Goal: Task Accomplishment & Management: Use online tool/utility

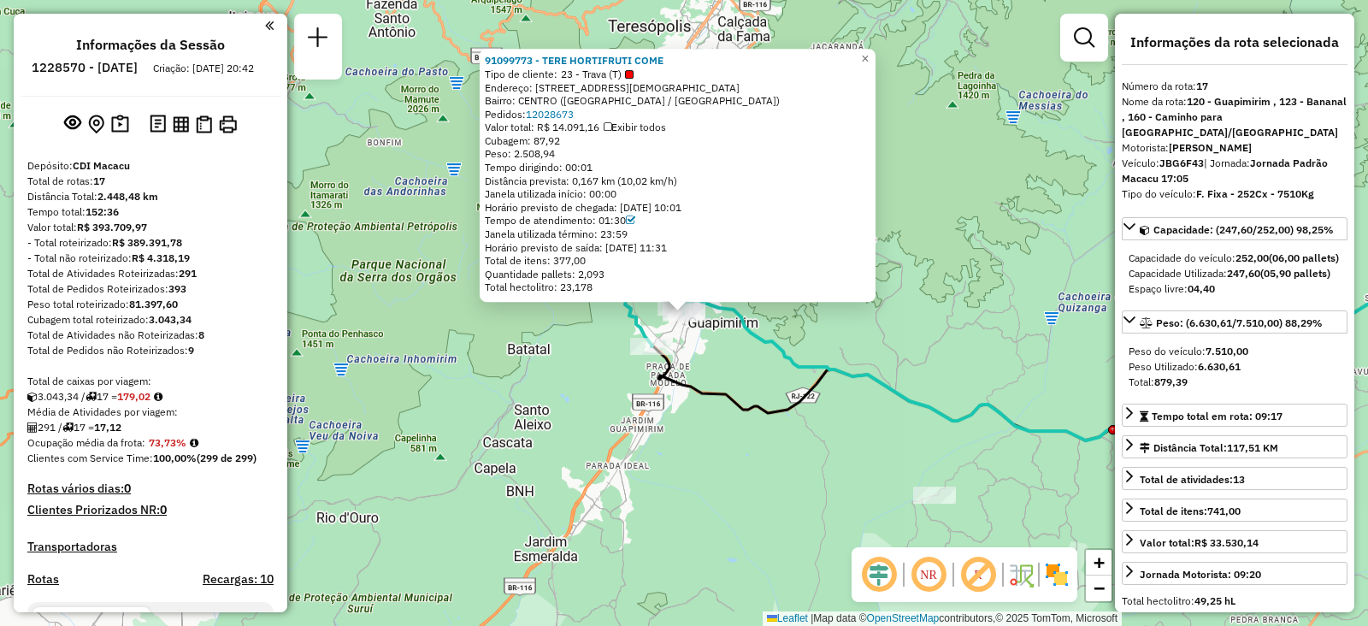
select select "**********"
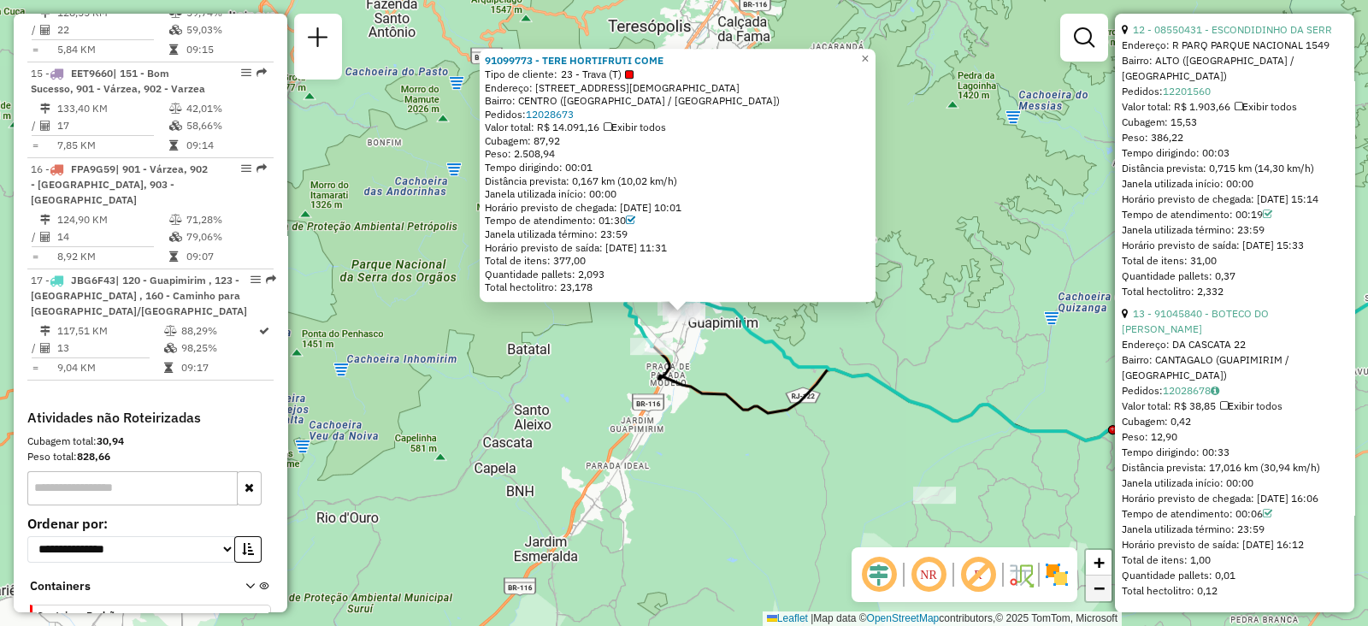
click at [1107, 590] on link "−" at bounding box center [1099, 589] width 26 height 26
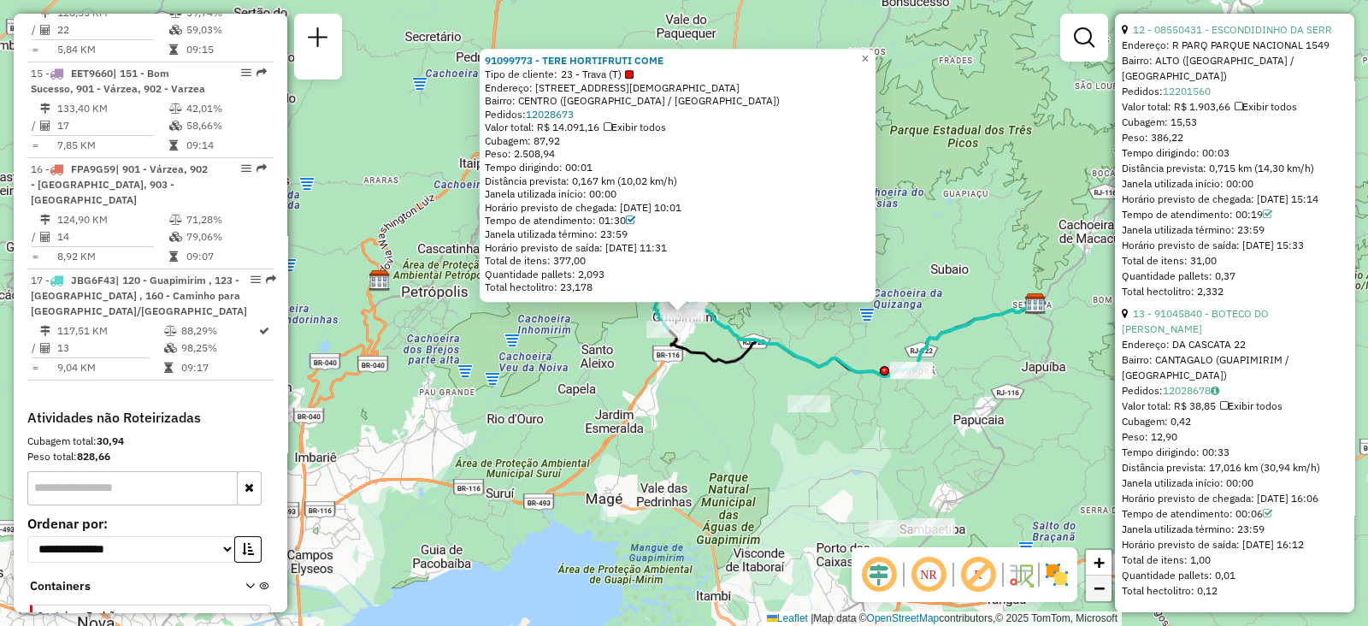
click at [1107, 590] on link "−" at bounding box center [1099, 589] width 26 height 26
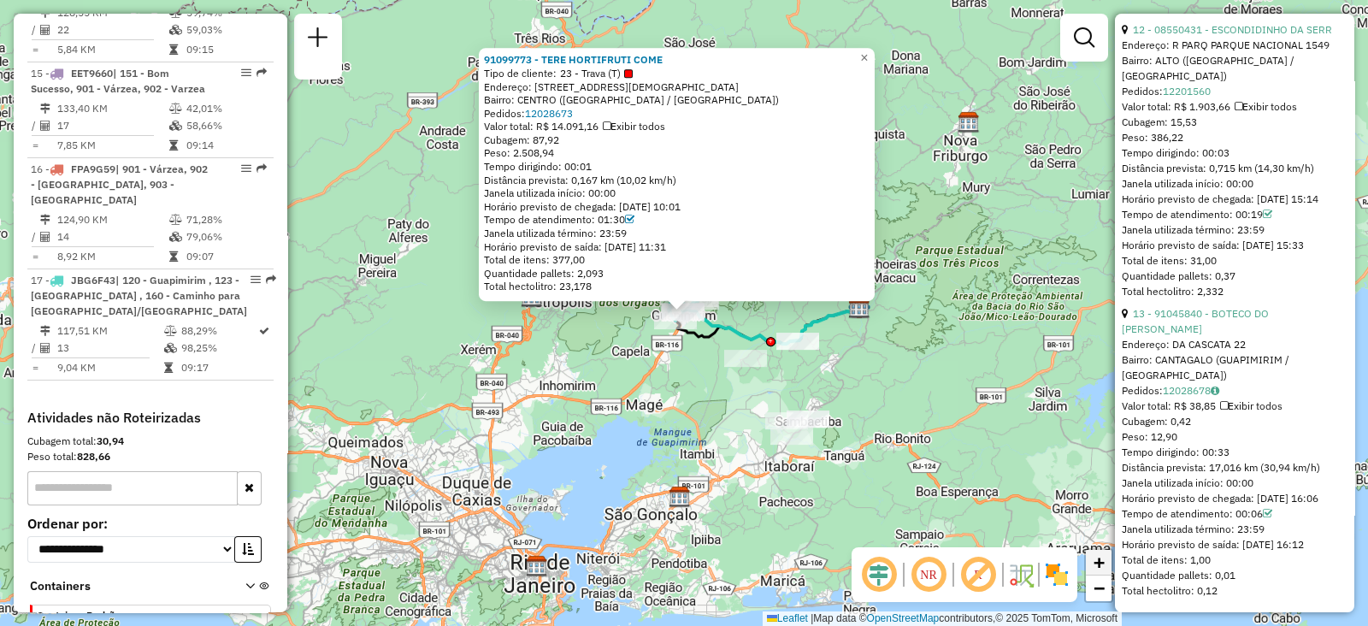
click at [1096, 563] on span "+" at bounding box center [1099, 562] width 11 height 21
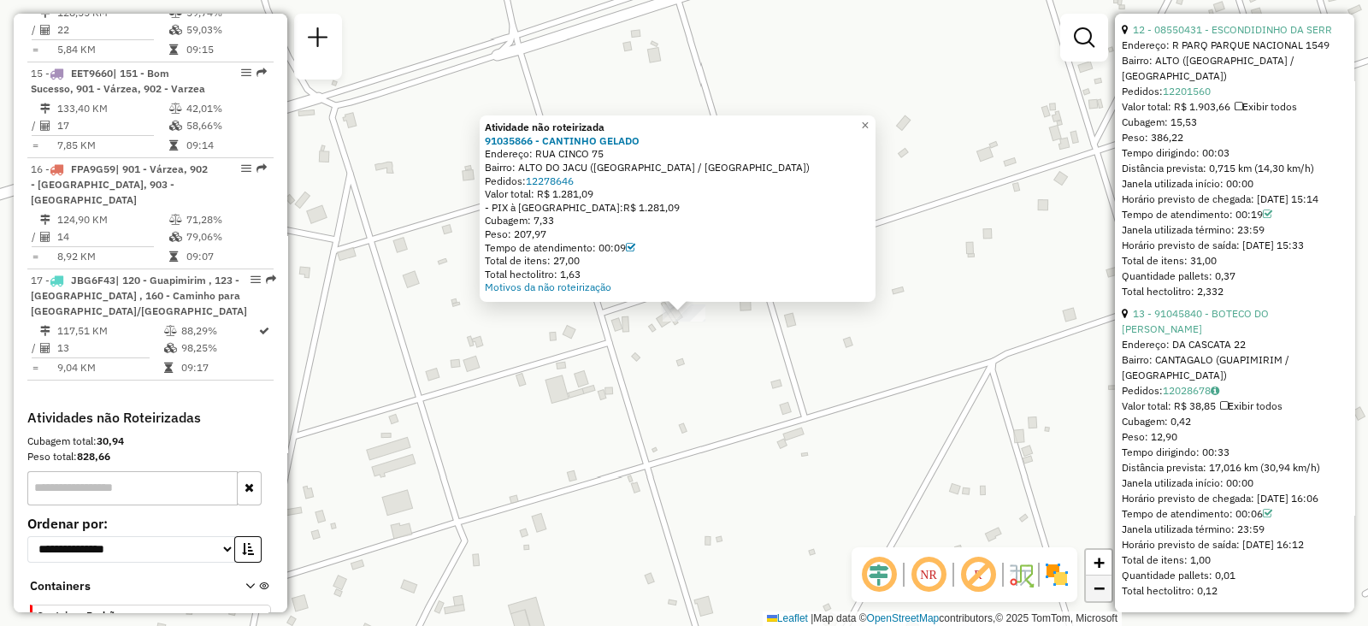
click at [1095, 587] on span "−" at bounding box center [1099, 587] width 11 height 21
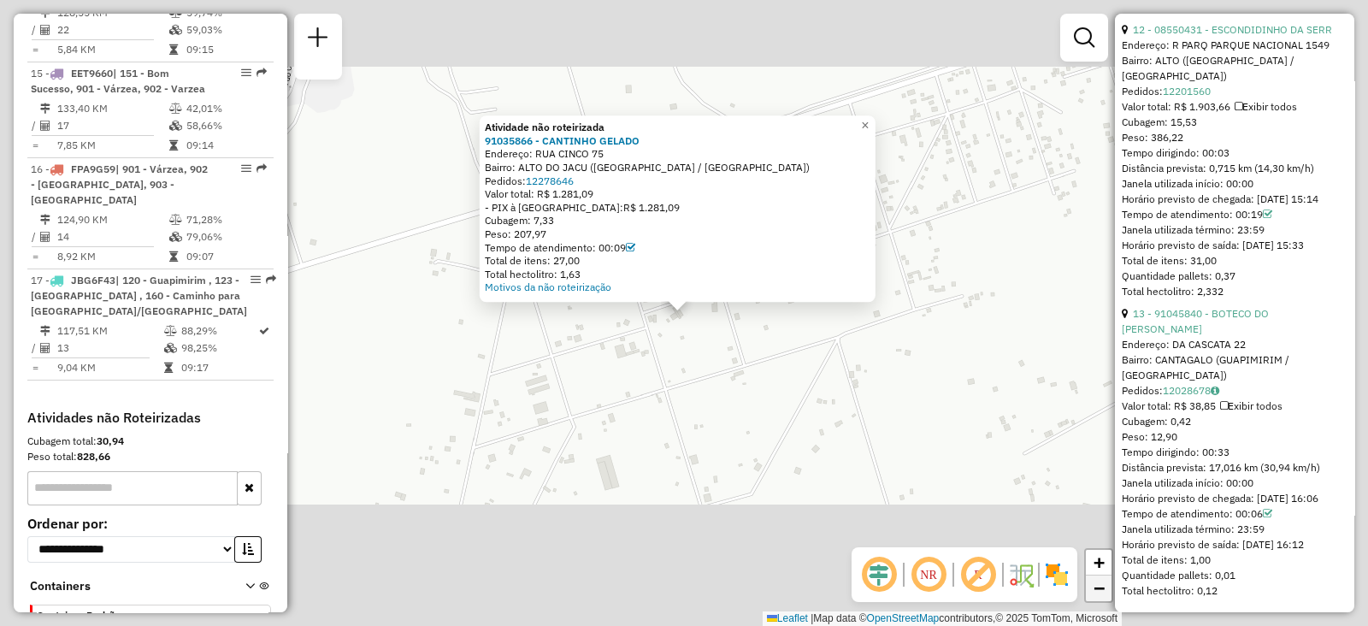
click at [1095, 587] on span "−" at bounding box center [1099, 587] width 11 height 21
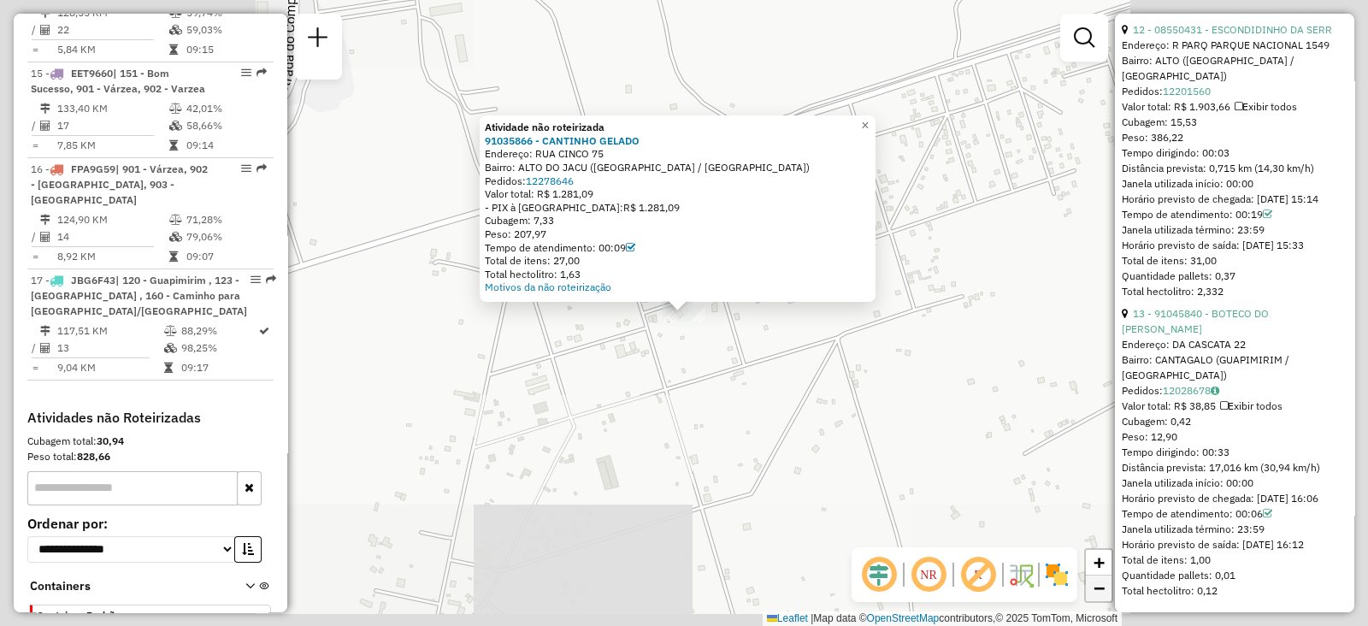
click at [1095, 587] on span "−" at bounding box center [1099, 587] width 11 height 21
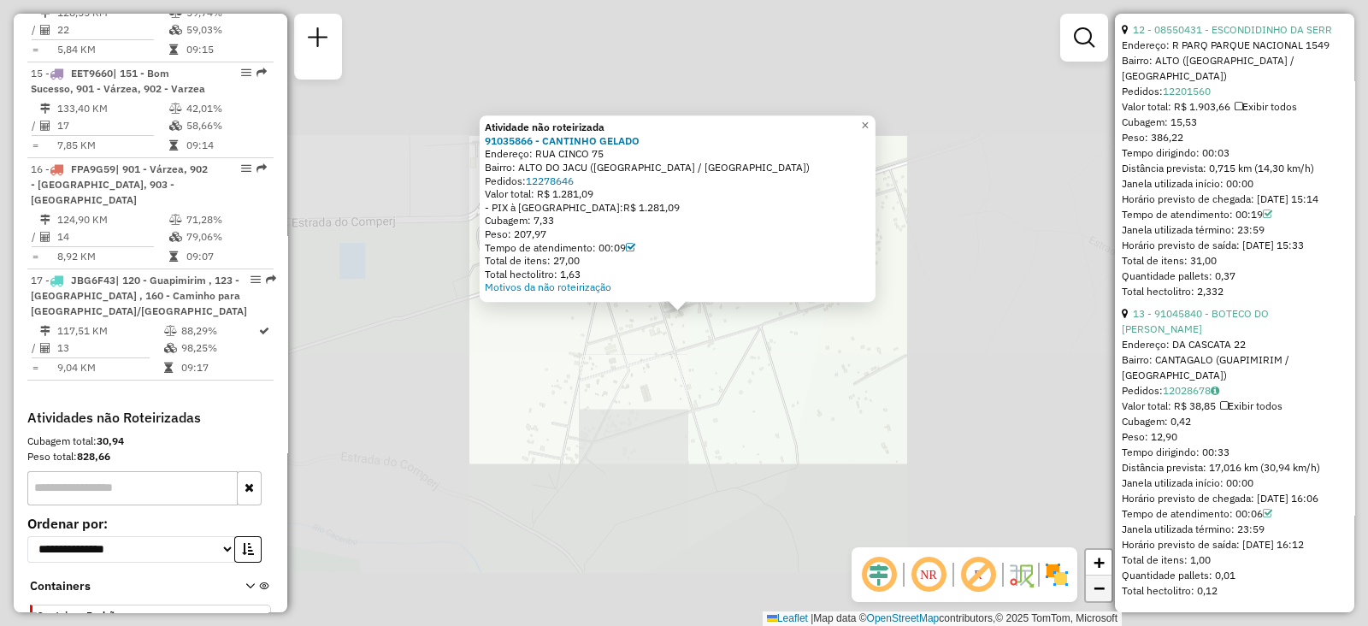
click at [1095, 587] on span "−" at bounding box center [1099, 587] width 11 height 21
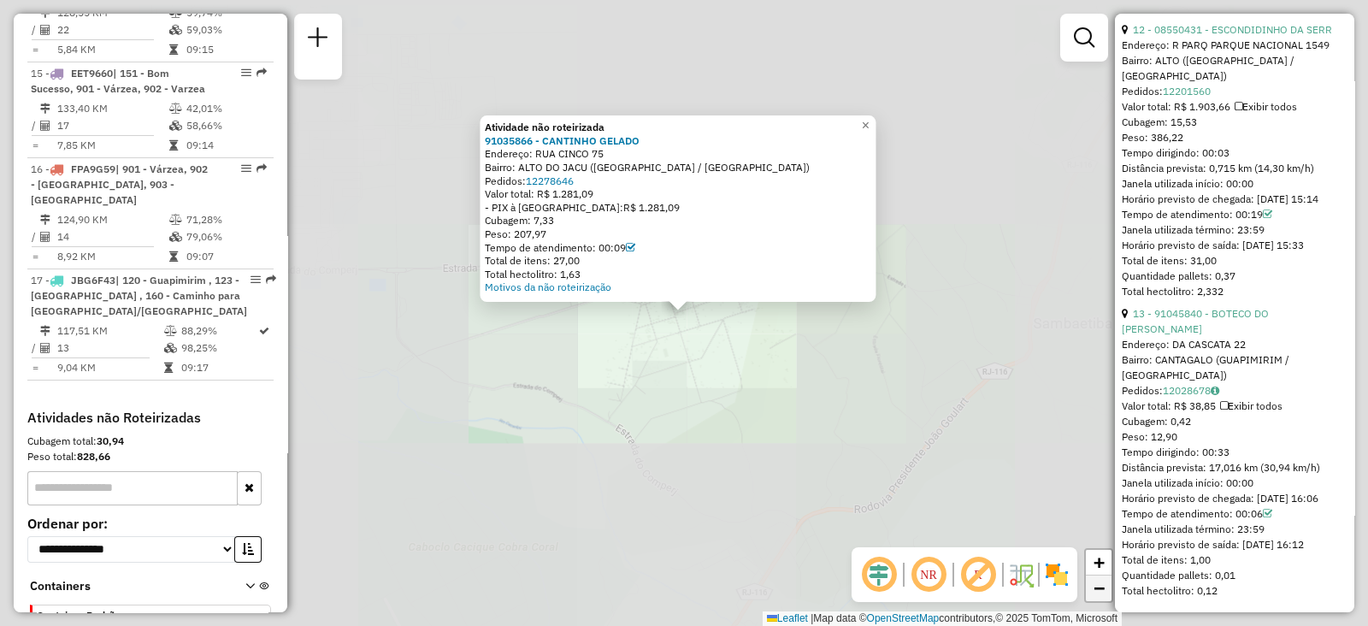
click at [1095, 587] on span "−" at bounding box center [1099, 587] width 11 height 21
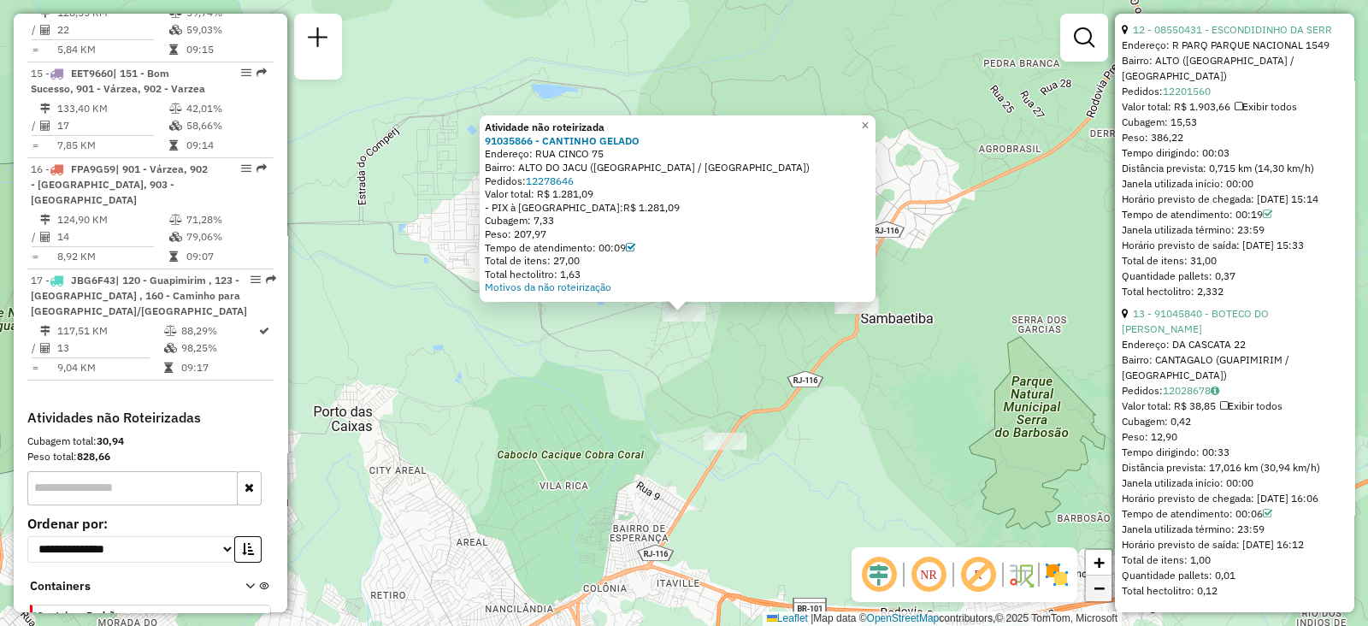
click at [1095, 587] on span "−" at bounding box center [1099, 587] width 11 height 21
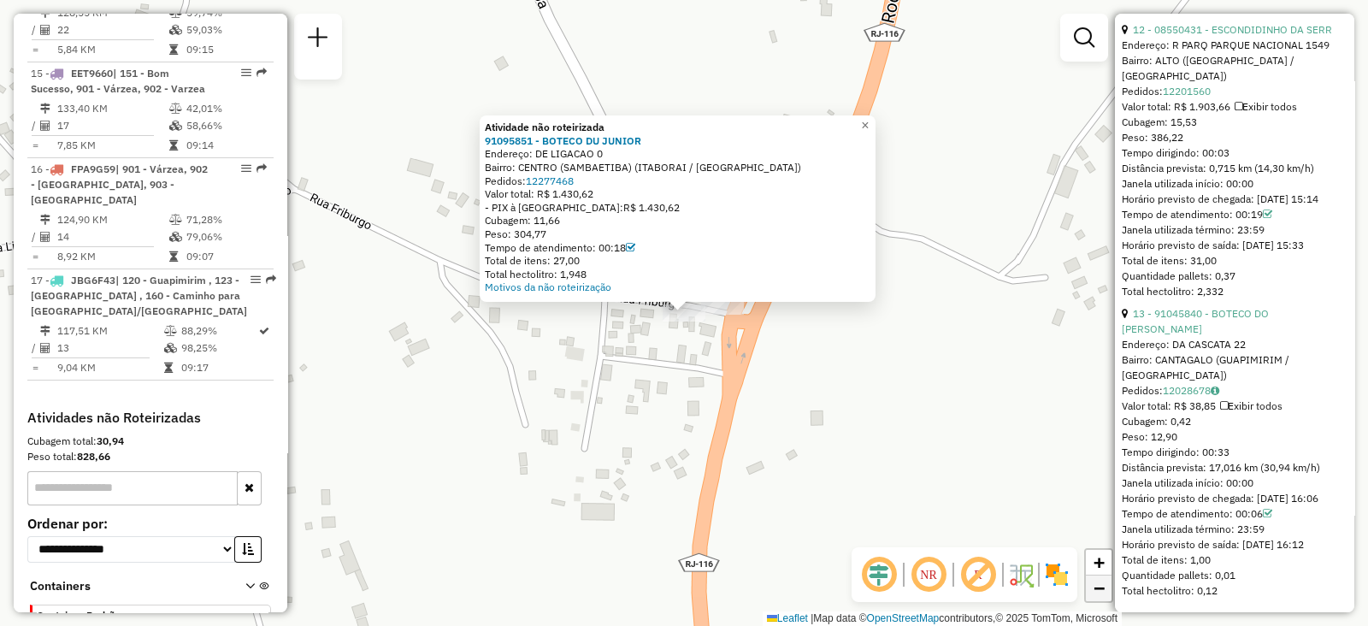
click at [1099, 587] on span "−" at bounding box center [1099, 587] width 11 height 21
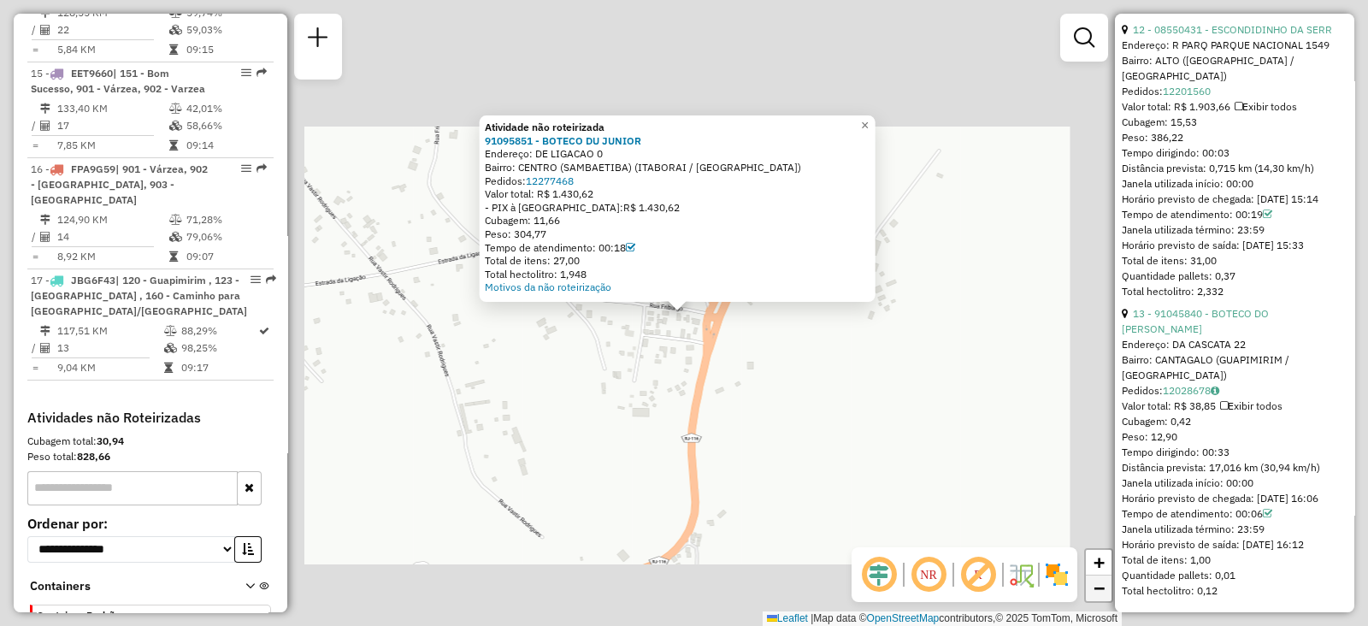
click at [1099, 587] on span "−" at bounding box center [1099, 587] width 11 height 21
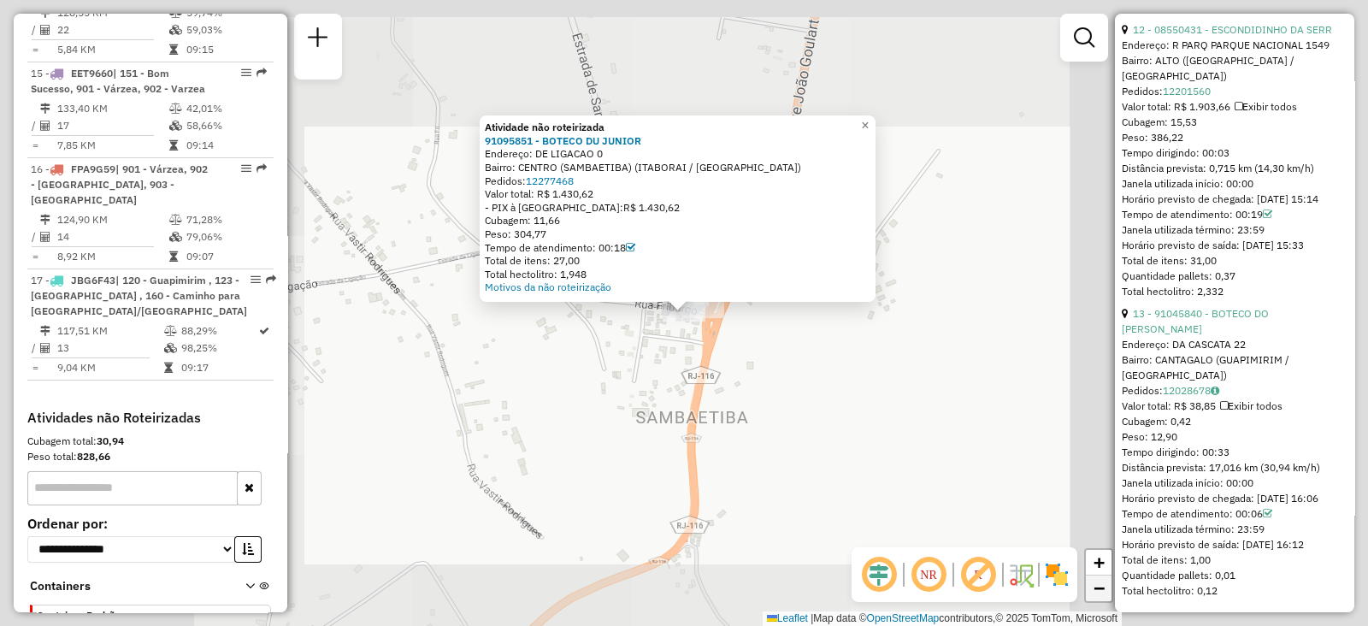
click at [1099, 587] on span "−" at bounding box center [1099, 587] width 11 height 21
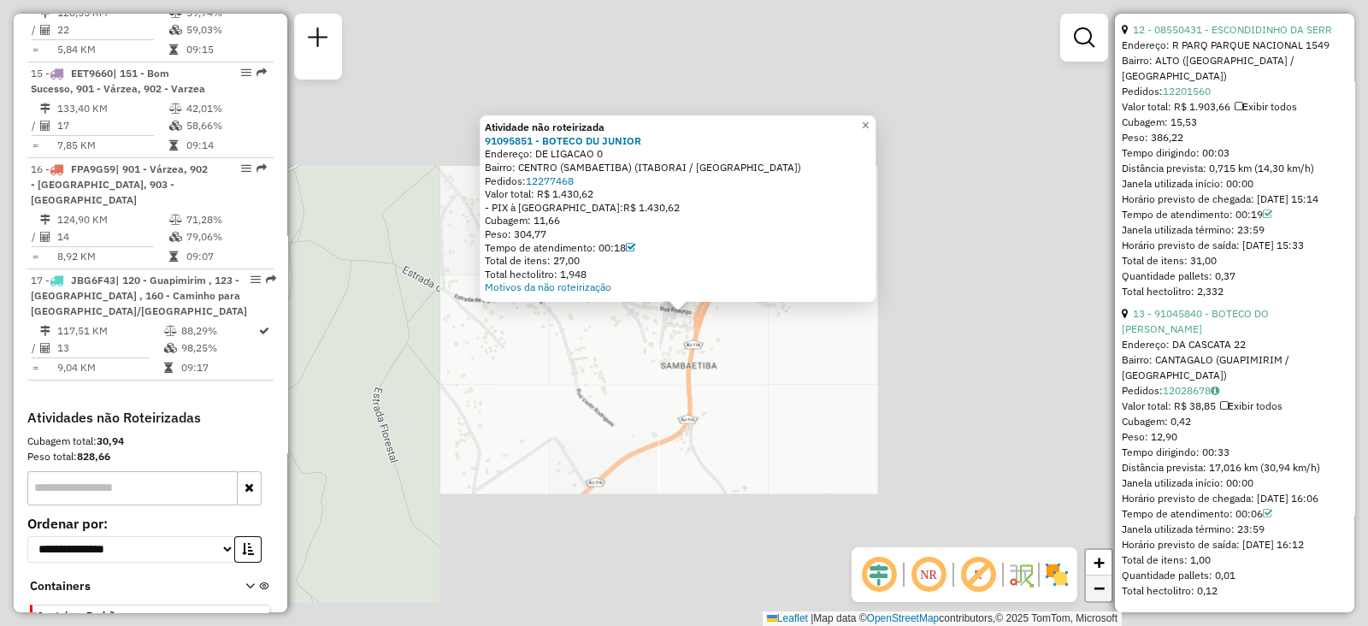
click at [1099, 587] on span "−" at bounding box center [1099, 587] width 11 height 21
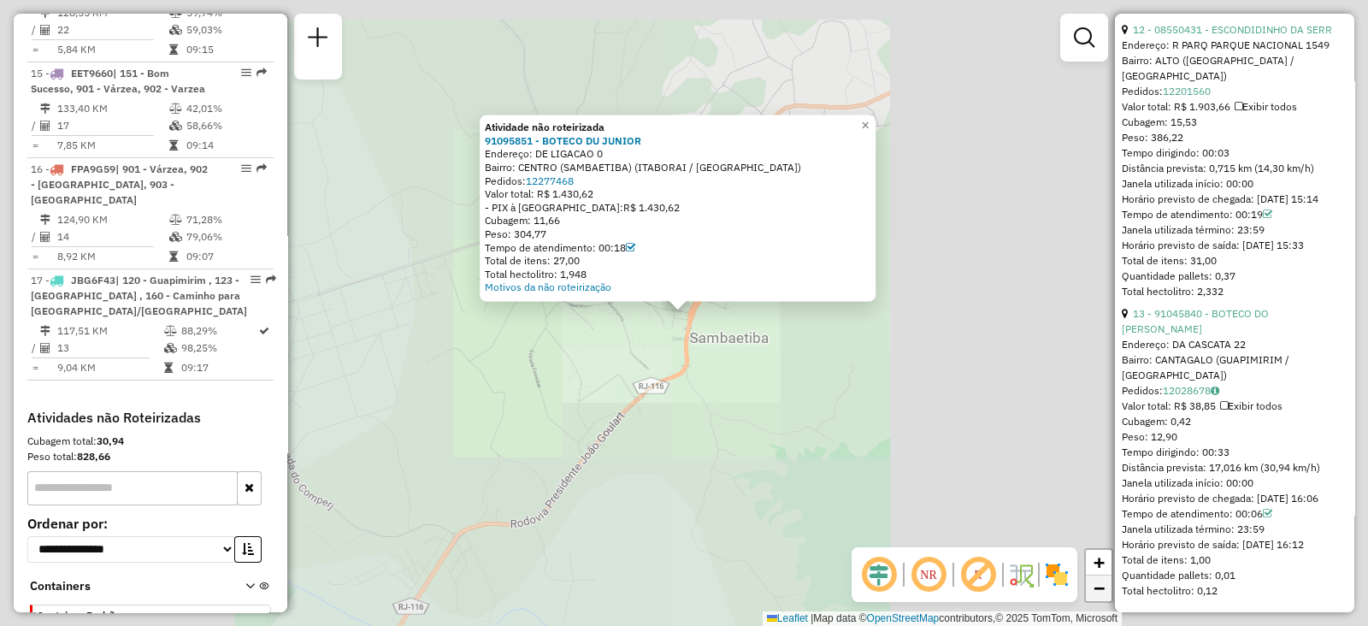
click at [1099, 587] on span "−" at bounding box center [1099, 587] width 11 height 21
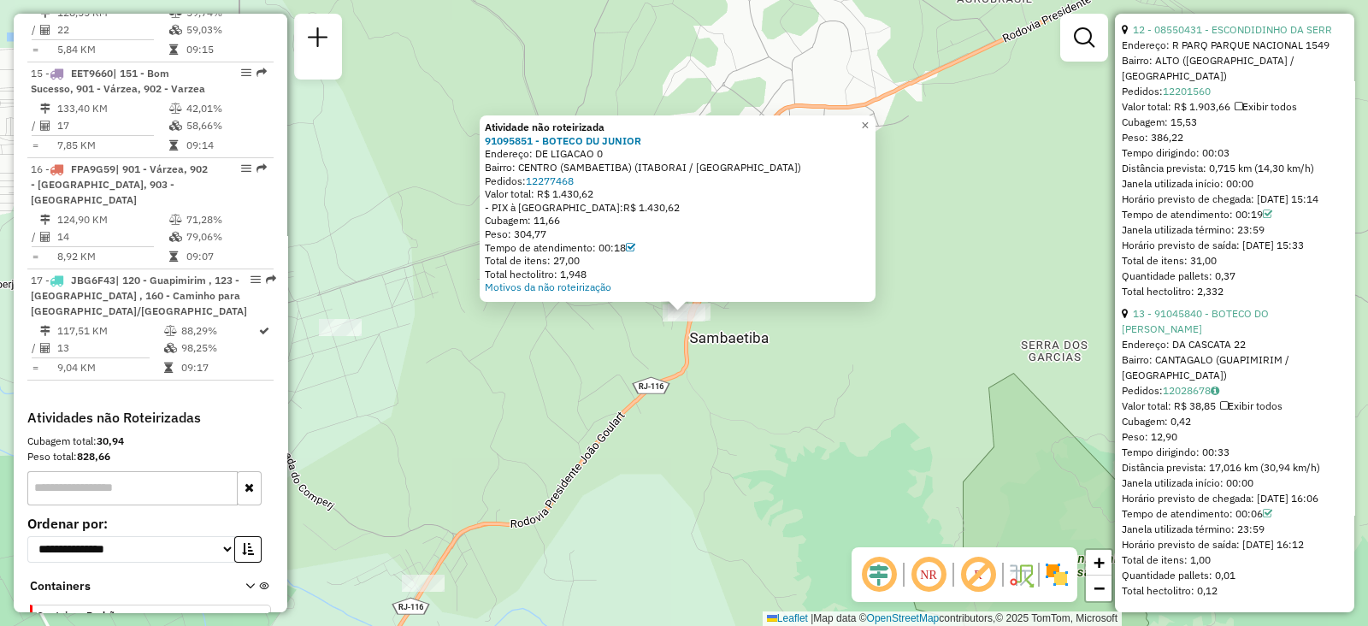
click at [1068, 381] on div "Atividade não roteirizada 91095851 - BOTECO DU JUNIOR Endereço: DE LIGACAO 0 Ba…" at bounding box center [684, 313] width 1368 height 626
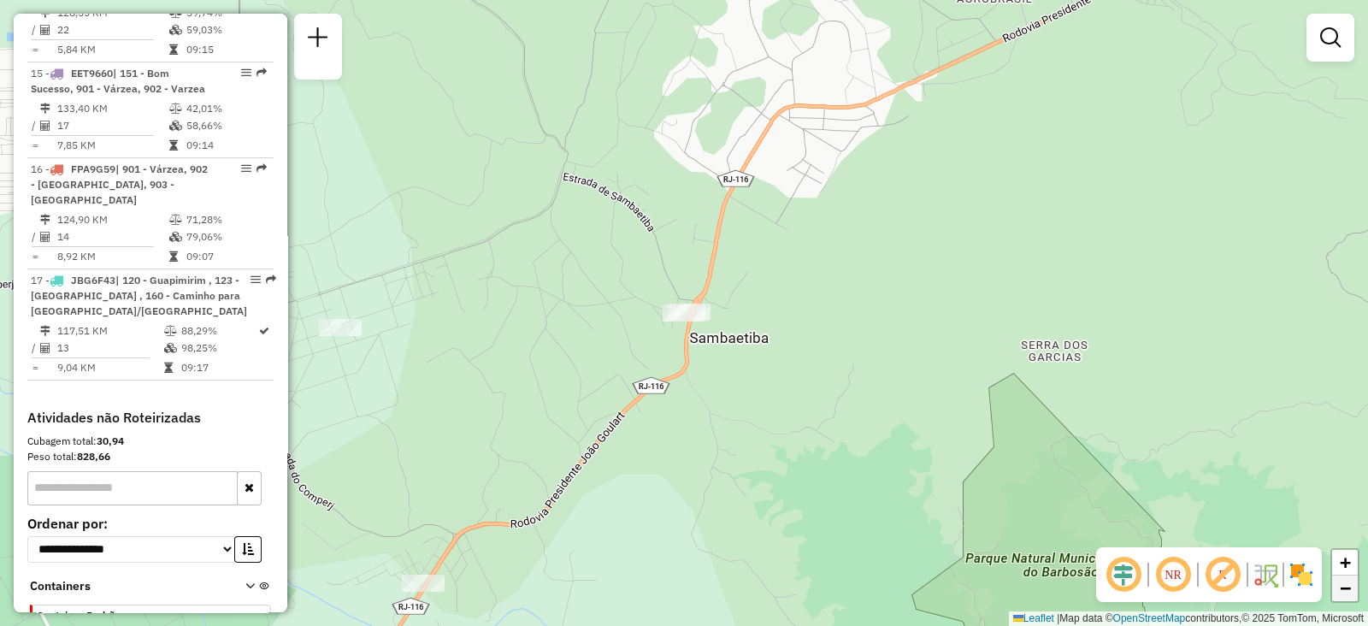
click at [1346, 594] on span "−" at bounding box center [1345, 587] width 11 height 21
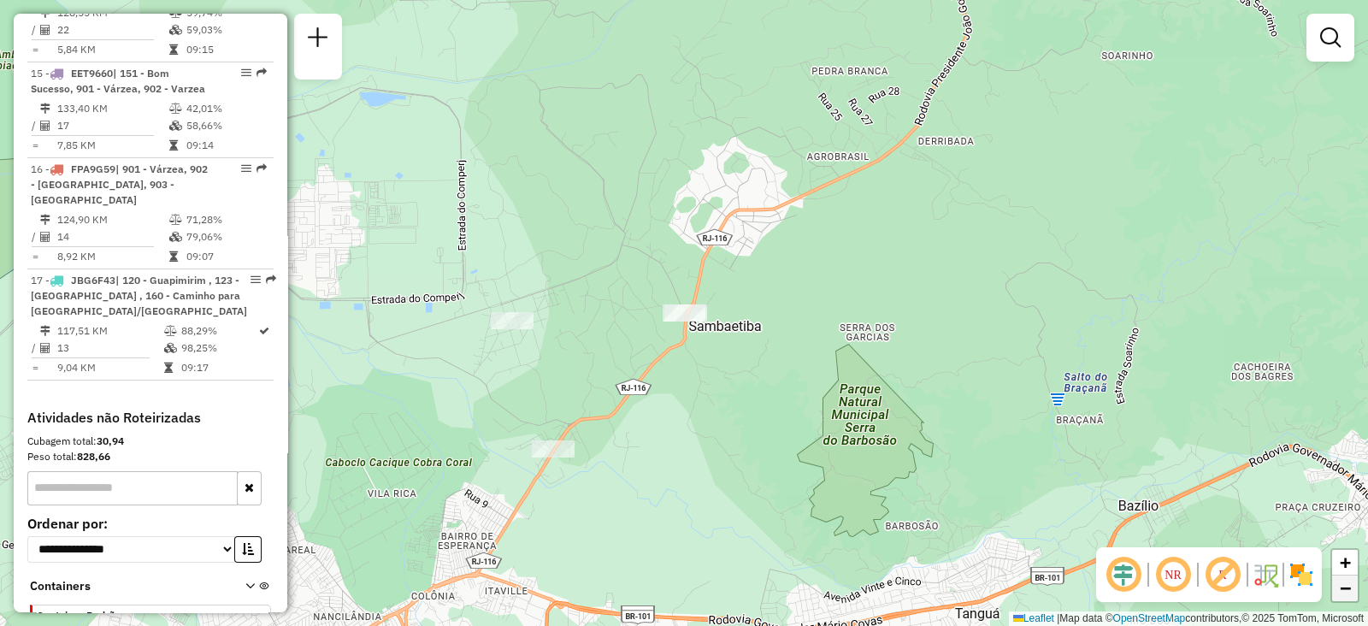
click at [1346, 594] on span "−" at bounding box center [1345, 587] width 11 height 21
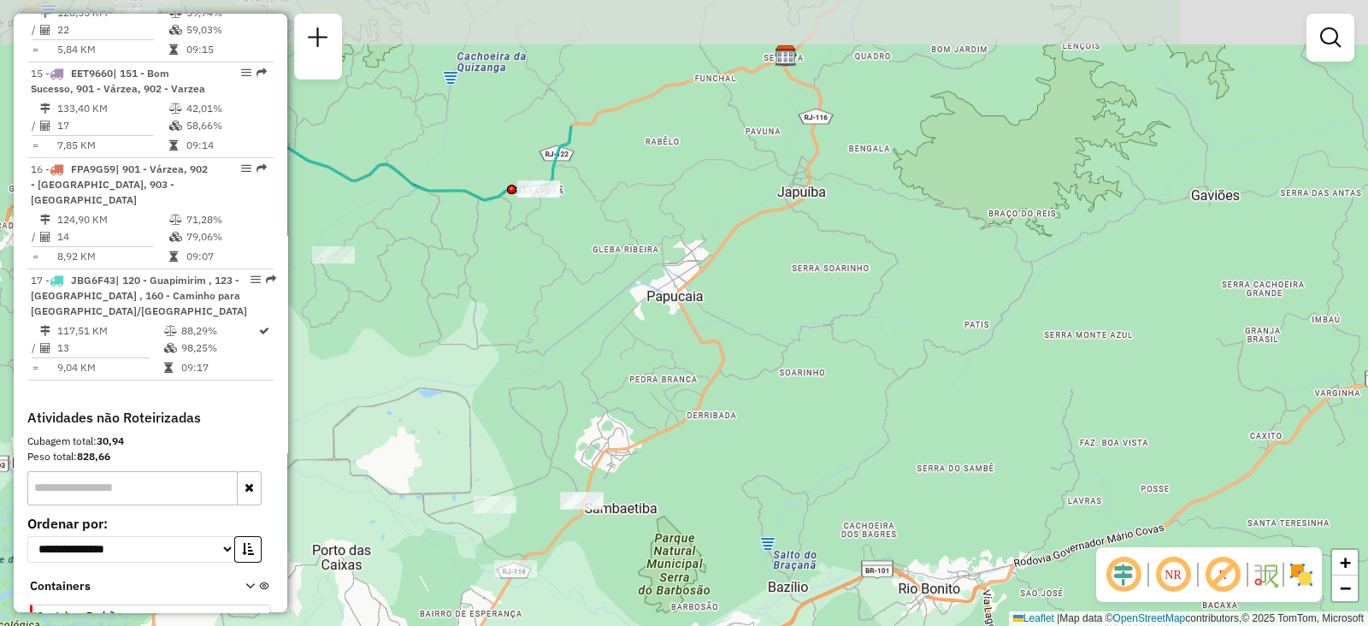
drag, startPoint x: 988, startPoint y: 256, endPoint x: 883, endPoint y: 446, distance: 217.4
click at [883, 446] on div "Janela de atendimento Grade de atendimento Capacidade Transportadoras Veículos …" at bounding box center [684, 313] width 1368 height 626
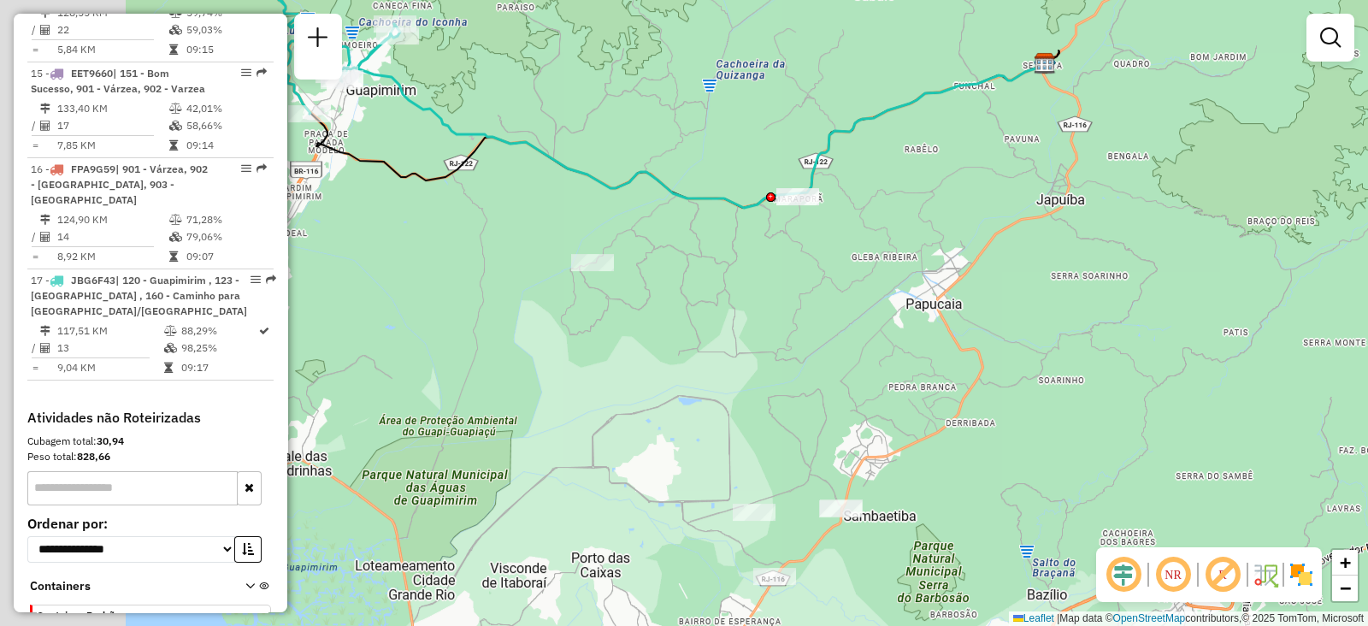
drag, startPoint x: 611, startPoint y: 399, endPoint x: 957, endPoint y: 384, distance: 345.8
click at [957, 384] on div "Janela de atendimento Grade de atendimento Capacidade Transportadoras Veículos …" at bounding box center [684, 313] width 1368 height 626
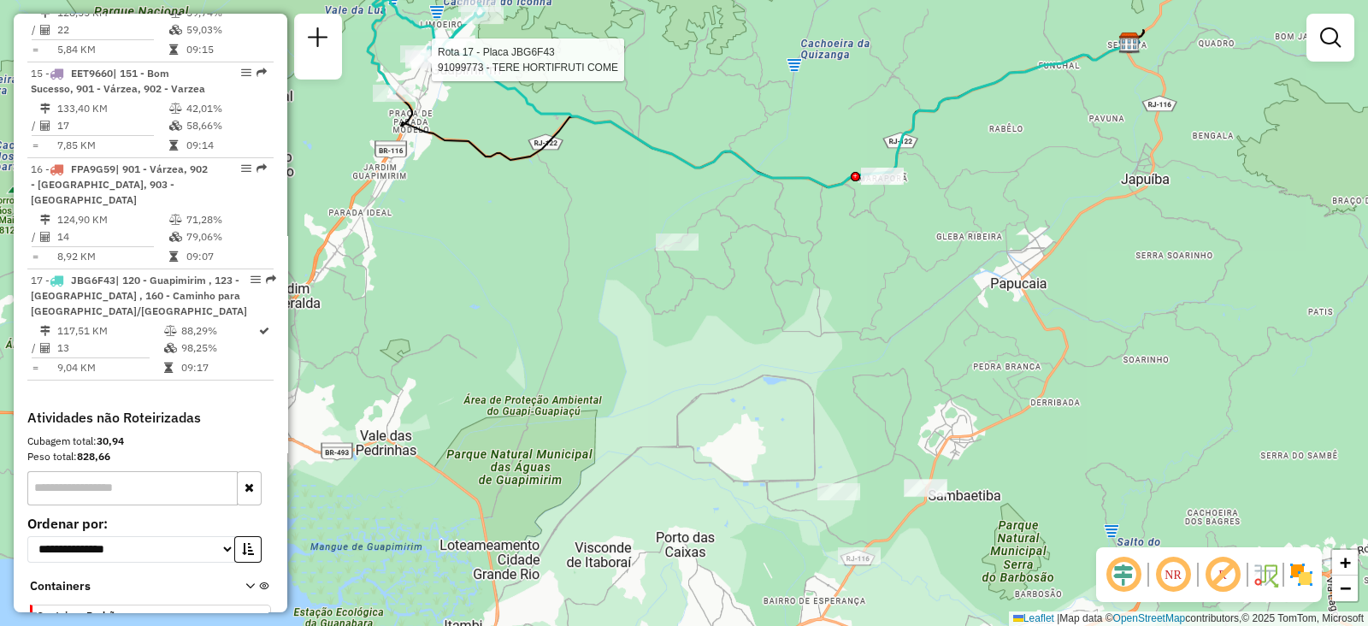
select select "**********"
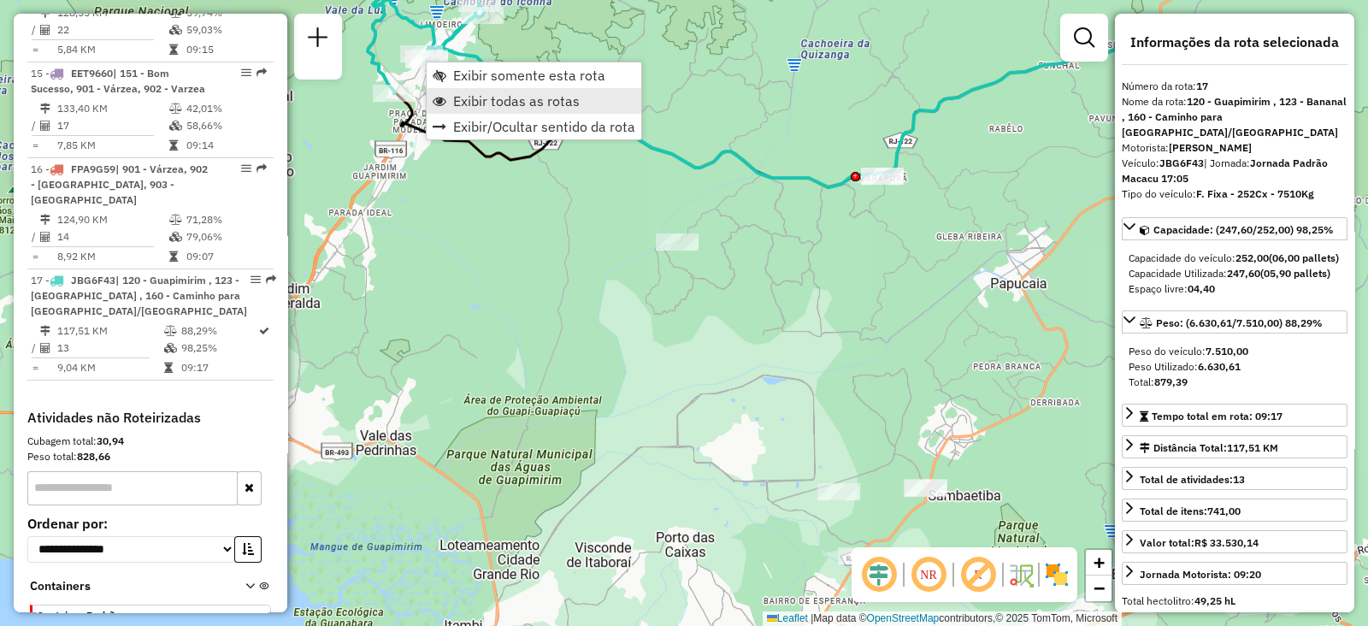
click at [440, 104] on span "Exibir todas as rotas" at bounding box center [440, 101] width 14 height 14
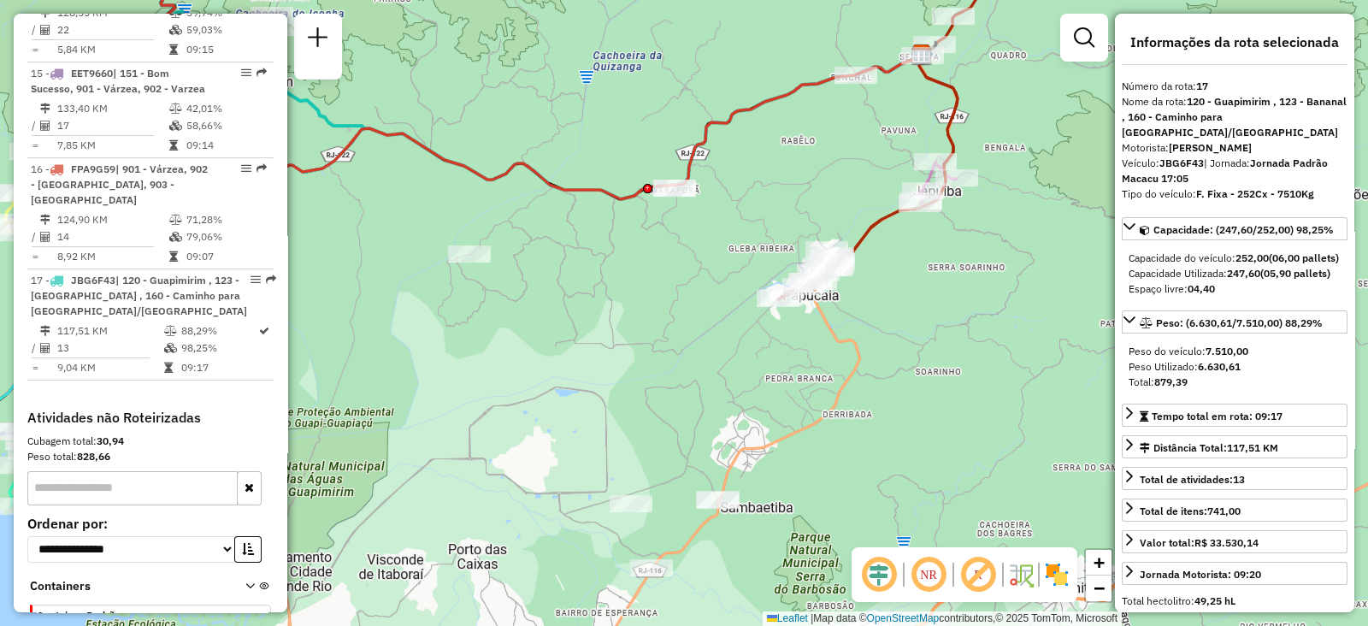
drag, startPoint x: 765, startPoint y: 324, endPoint x: 558, endPoint y: 336, distance: 208.1
click at [558, 336] on div "Janela de atendimento Grade de atendimento Capacidade Transportadoras Veículos …" at bounding box center [684, 313] width 1368 height 626
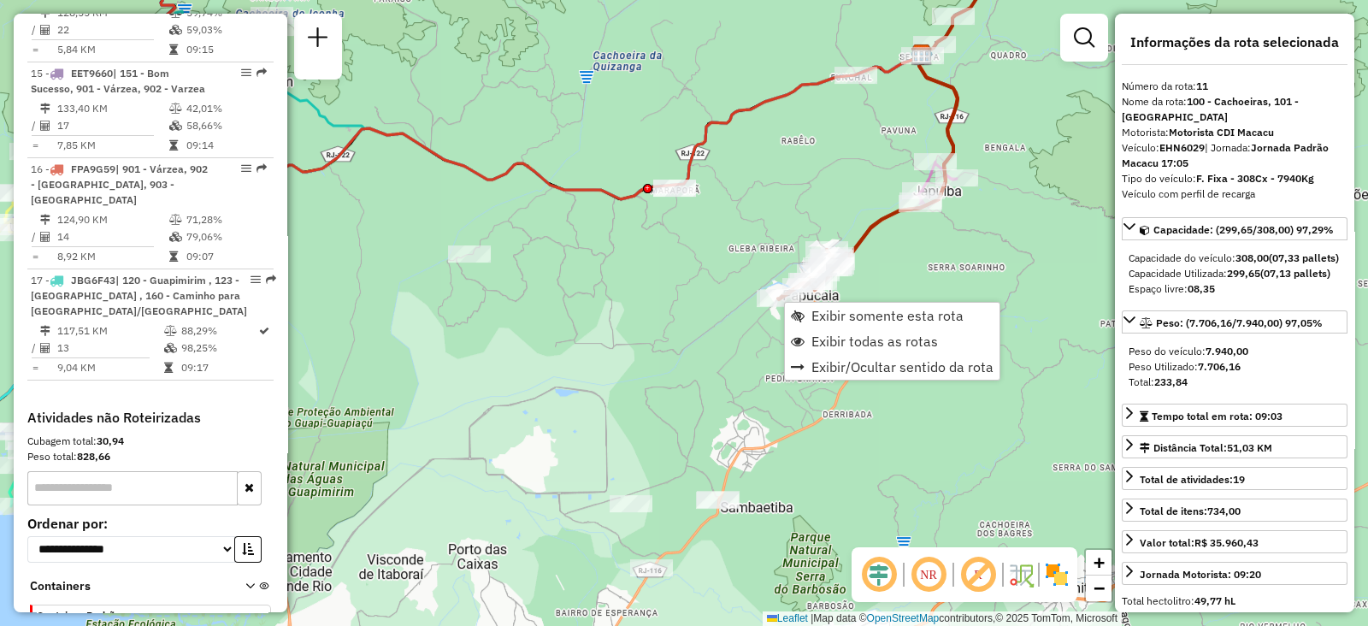
scroll to position [1583, 0]
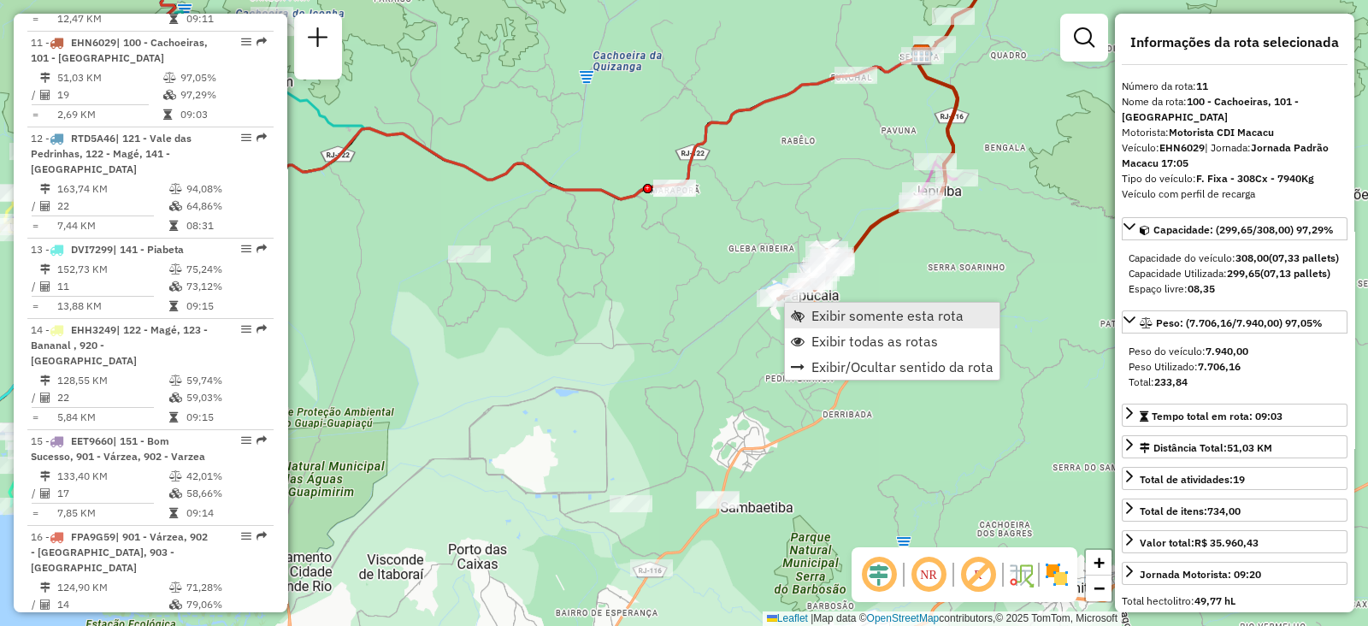
click at [807, 310] on link "Exibir somente esta rota" at bounding box center [892, 316] width 215 height 26
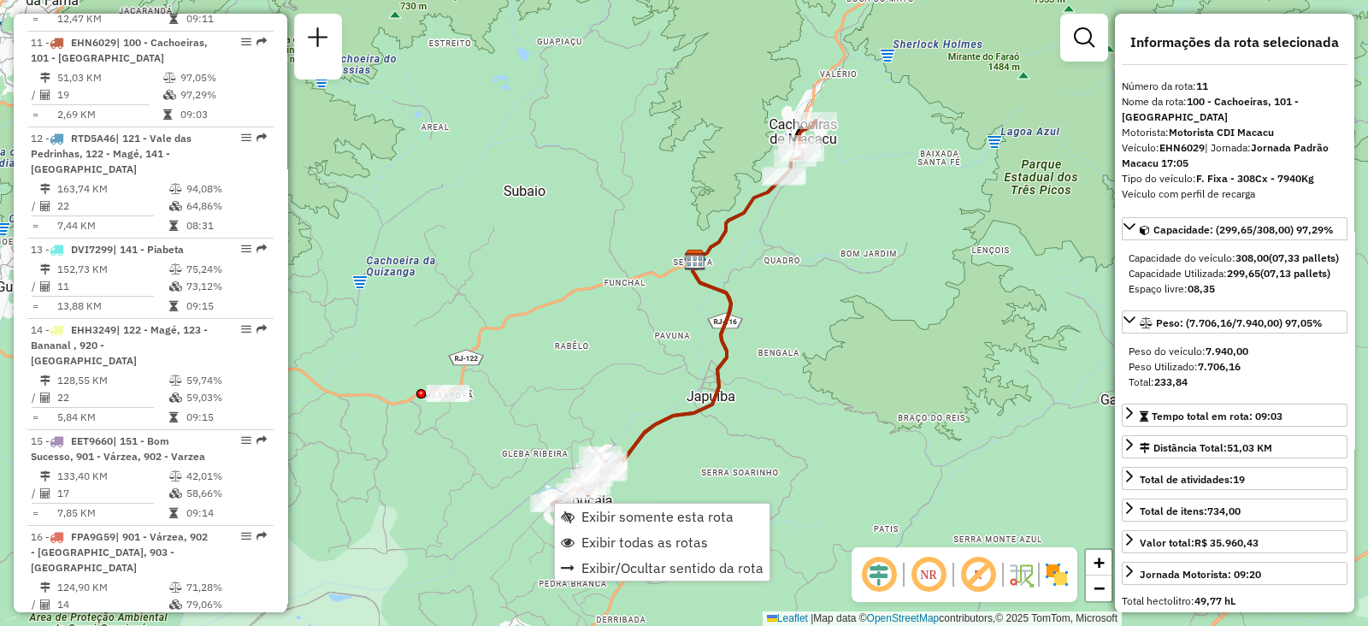
scroll to position [1582, 0]
click at [587, 543] on span "Exibir todas as rotas" at bounding box center [644, 542] width 127 height 14
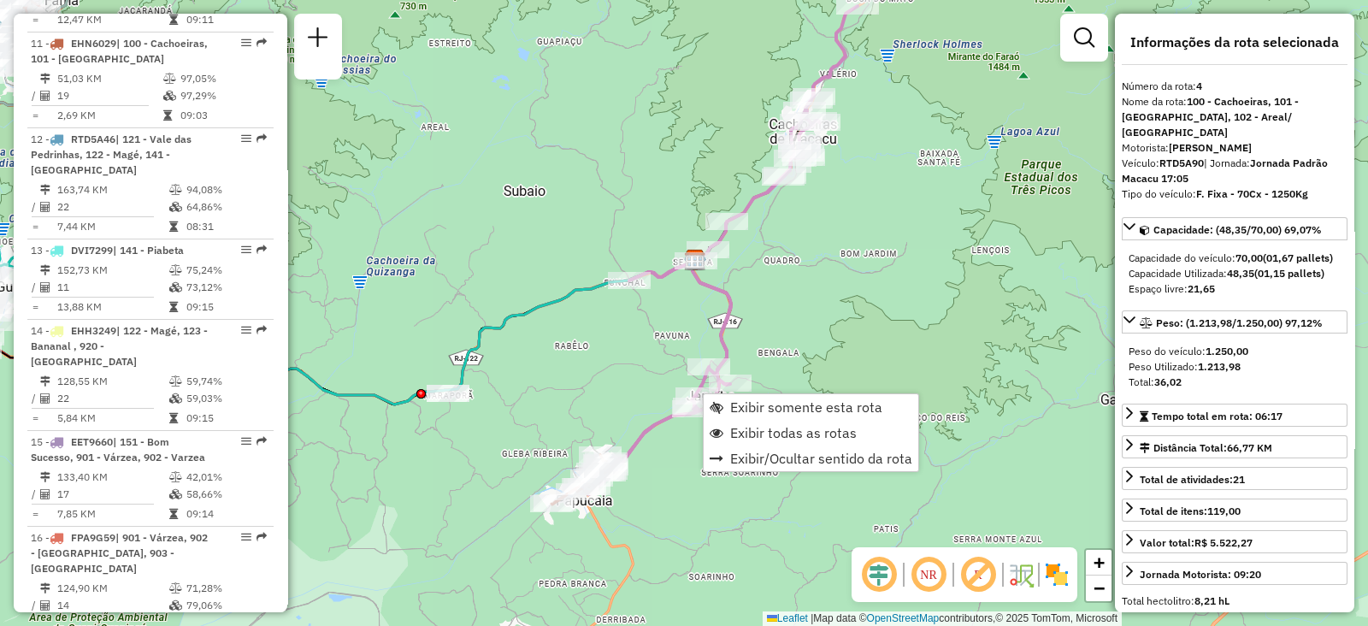
scroll to position [945, 0]
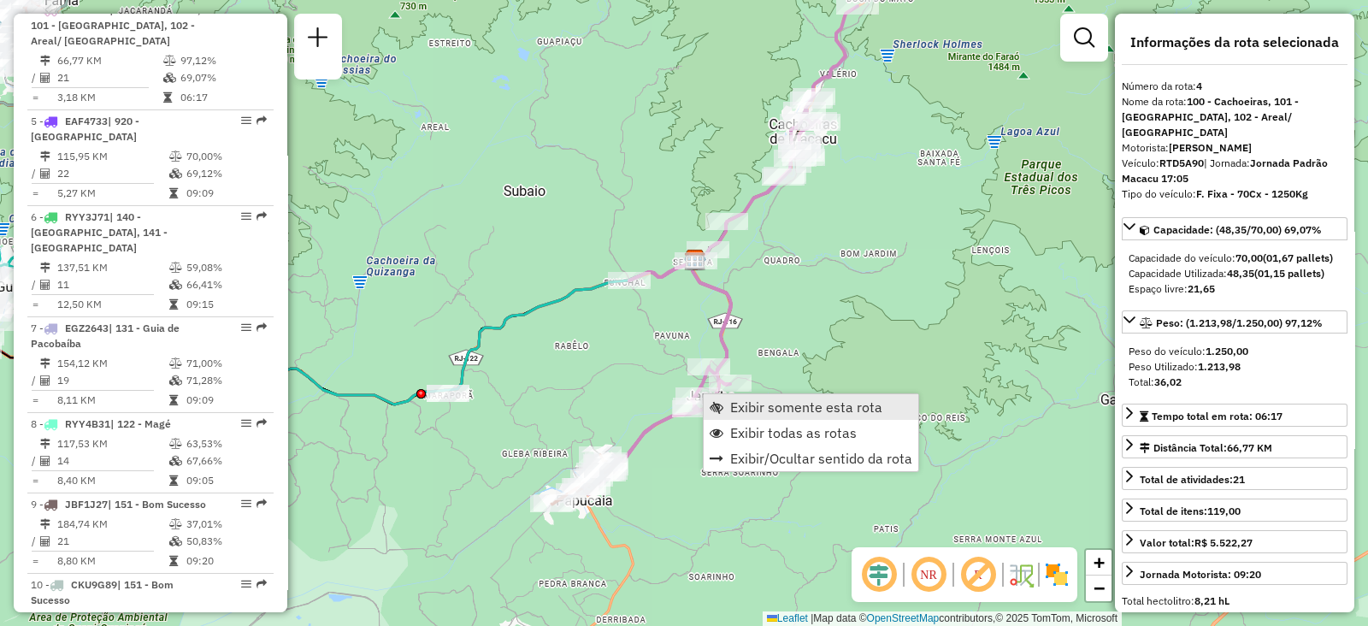
click at [721, 408] on span "Exibir somente esta rota" at bounding box center [717, 407] width 14 height 14
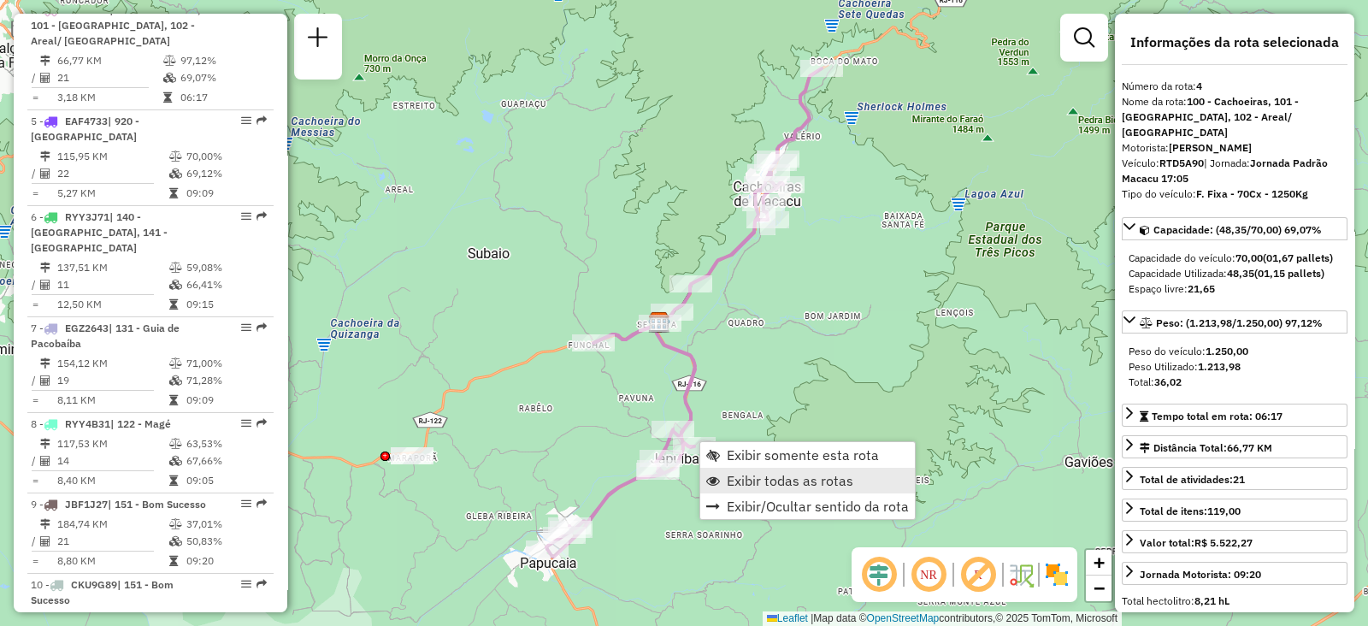
click at [729, 485] on span "Exibir todas as rotas" at bounding box center [790, 481] width 127 height 14
